Goal: Check status: Check status

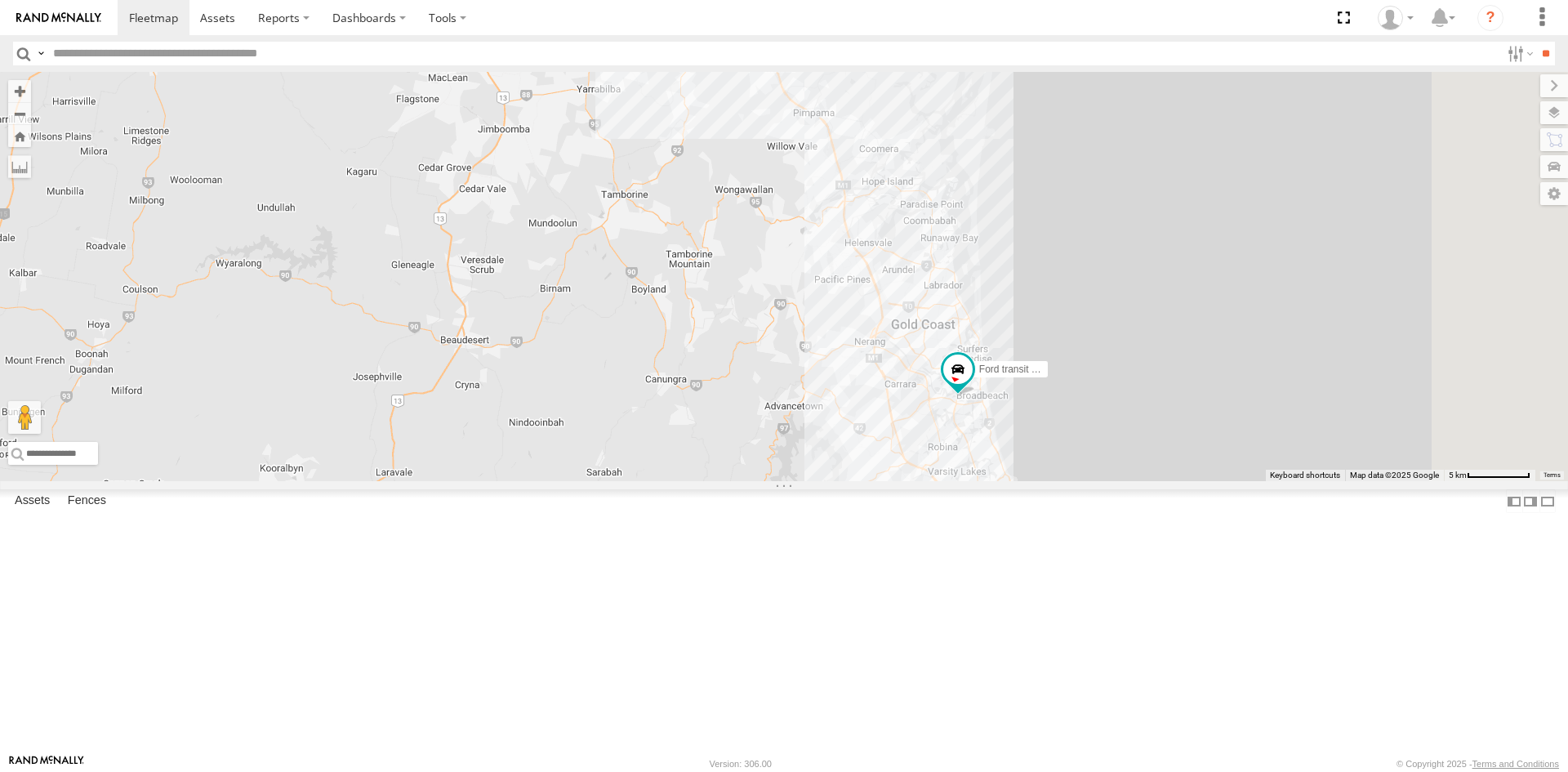
drag, startPoint x: 1194, startPoint y: 657, endPoint x: 1053, endPoint y: 498, distance: 212.5
click at [1033, 481] on div "Ford transit (Little) Ford Transit (New) 5" at bounding box center [784, 276] width 1568 height 409
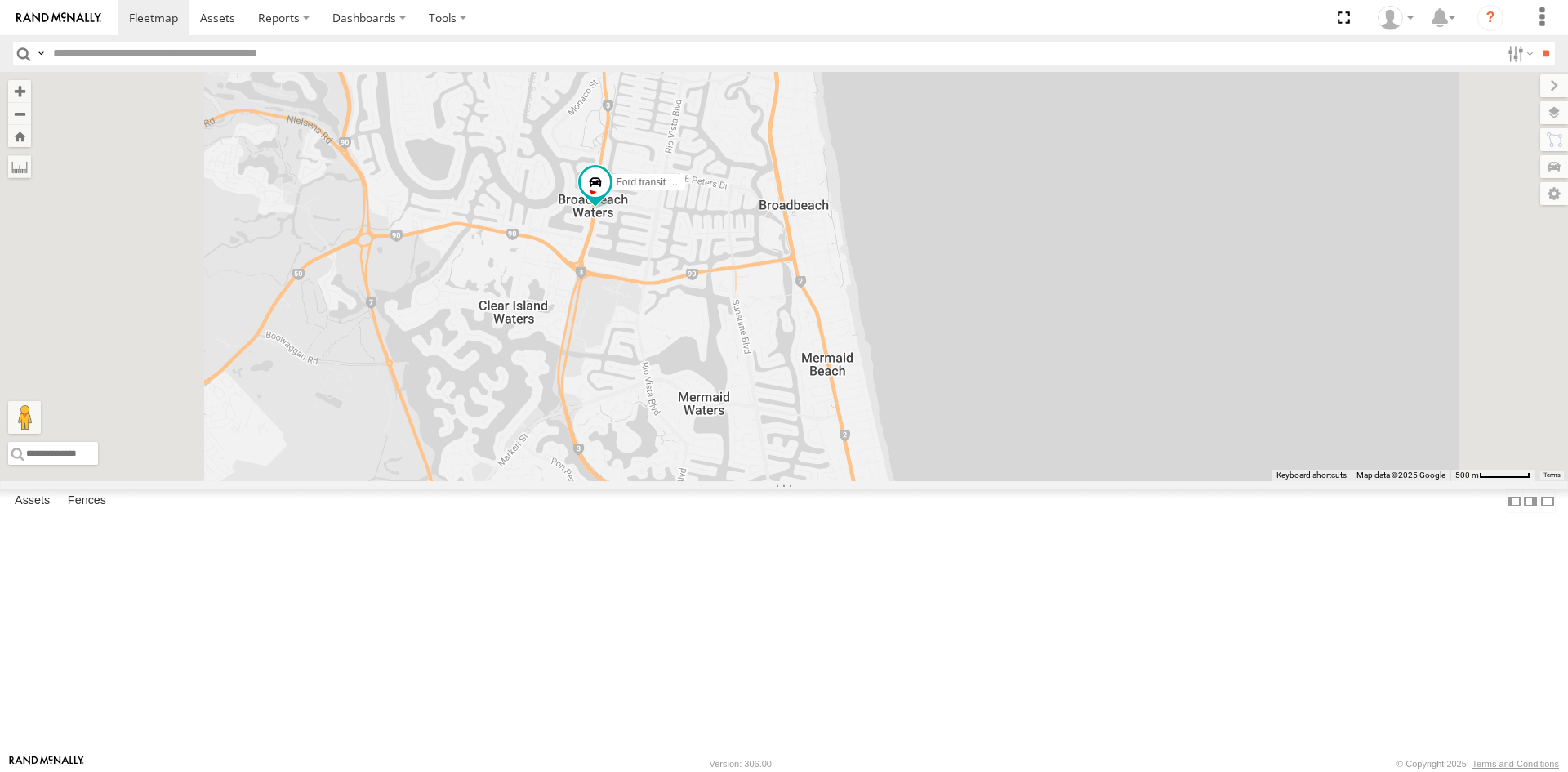
drag, startPoint x: 944, startPoint y: 381, endPoint x: 1084, endPoint y: 556, distance: 224.1
click at [1084, 481] on div "Ford transit (Little) Ford Transit (New)" at bounding box center [784, 276] width 1568 height 409
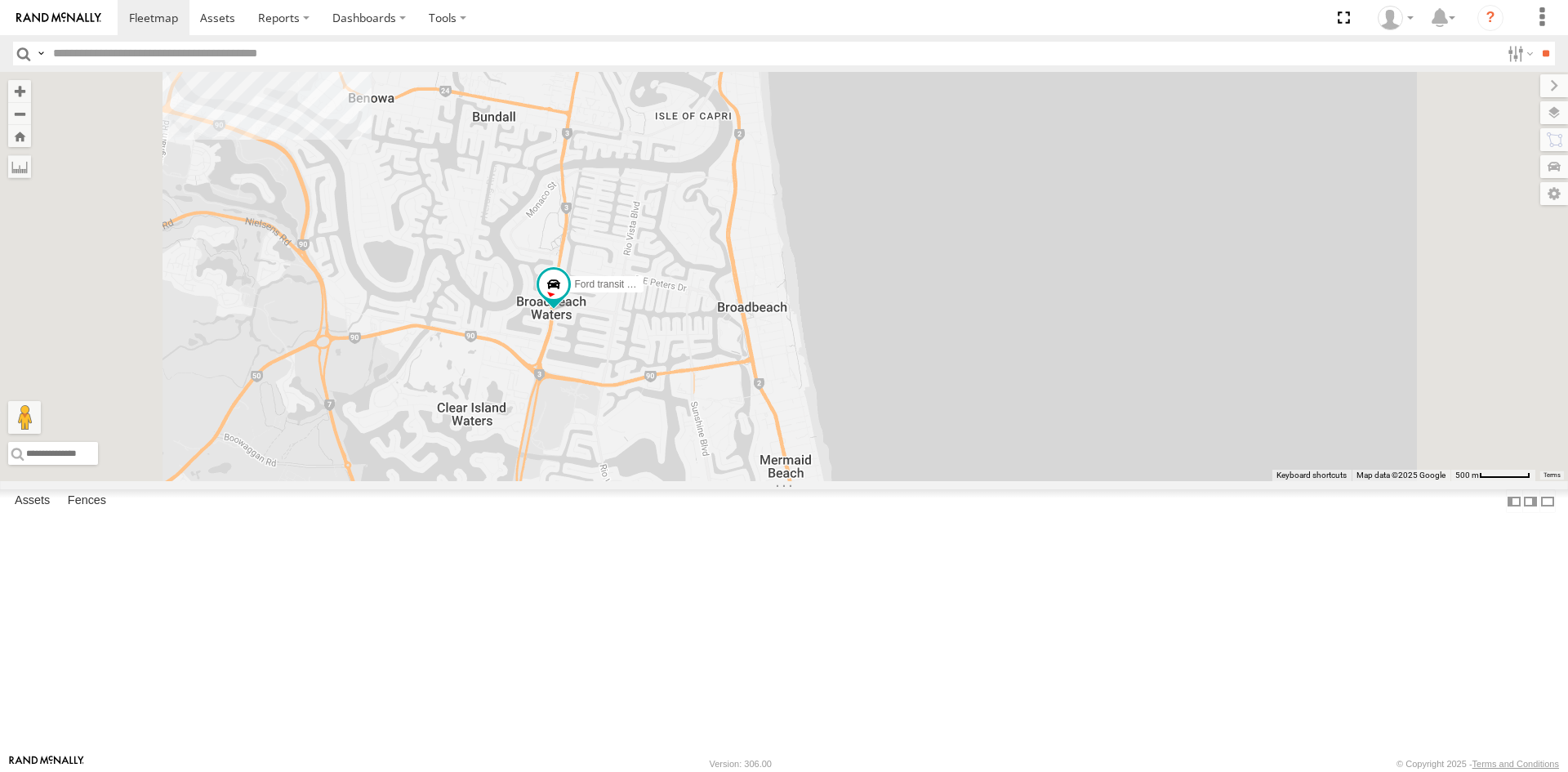
drag, startPoint x: 645, startPoint y: 477, endPoint x: 633, endPoint y: 545, distance: 69.1
click at [633, 481] on div "Ford transit (Little) Ford Transit (New)" at bounding box center [784, 276] width 1568 height 409
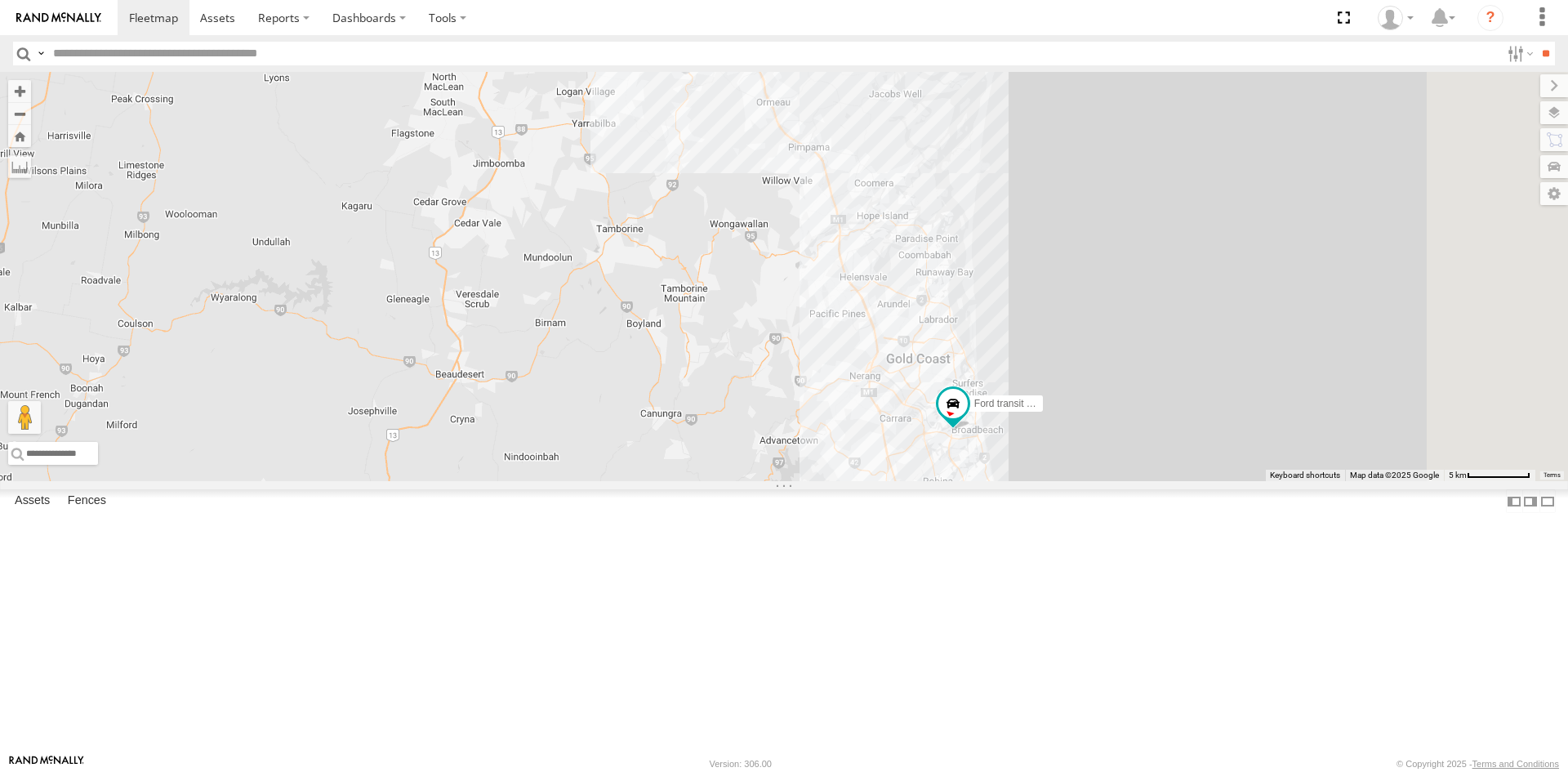
drag, startPoint x: 1134, startPoint y: 565, endPoint x: 974, endPoint y: 464, distance: 189.2
click at [937, 411] on div "5 Ford transit (Little) Ford Transit (New)" at bounding box center [784, 276] width 1568 height 409
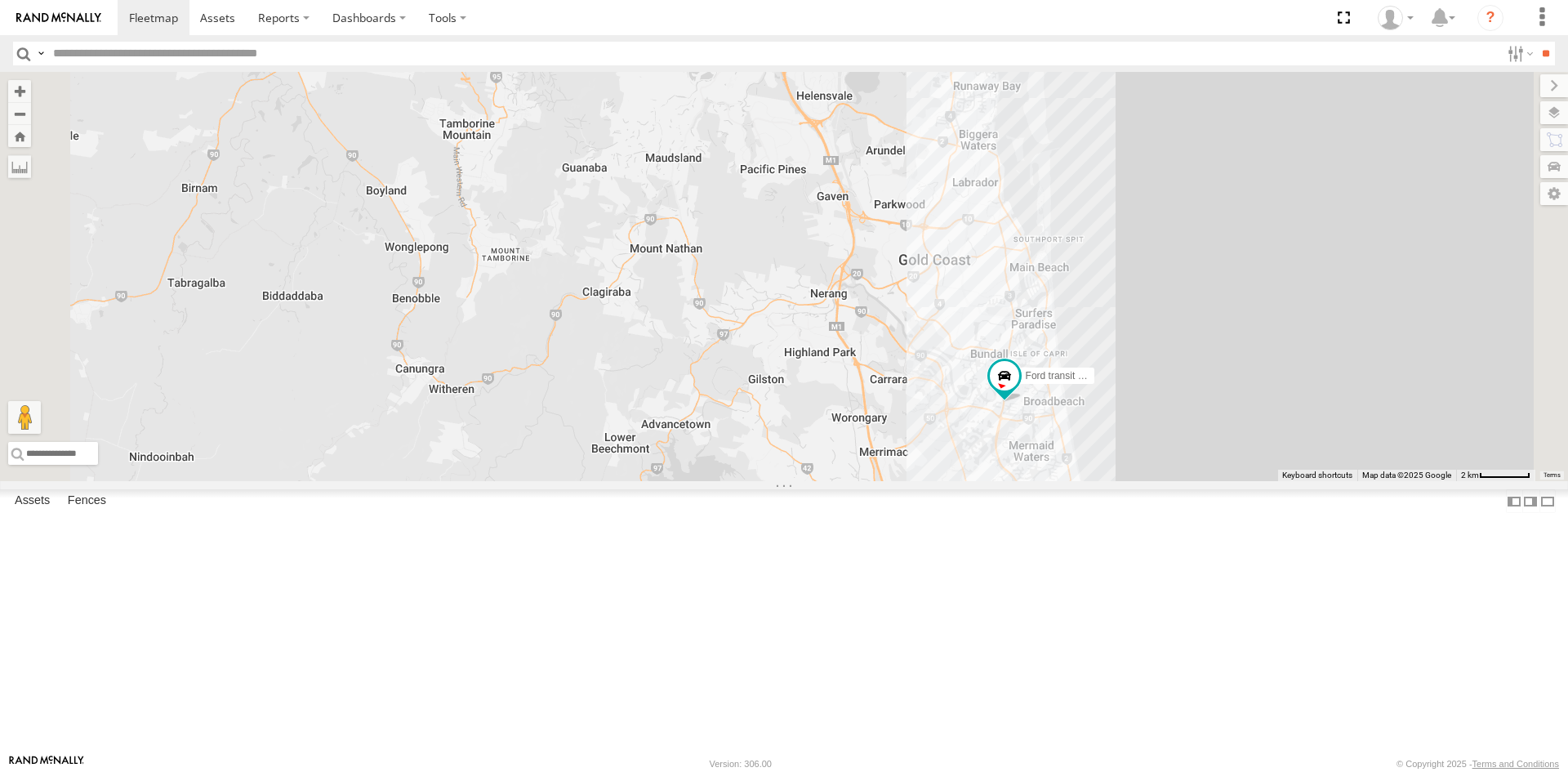
drag, startPoint x: 1183, startPoint y: 655, endPoint x: 1107, endPoint y: 521, distance: 154.1
click at [1098, 481] on div "Ford transit (Little) Ford Transit (New)" at bounding box center [784, 276] width 1568 height 409
